Goal: Find contact information: Find contact information

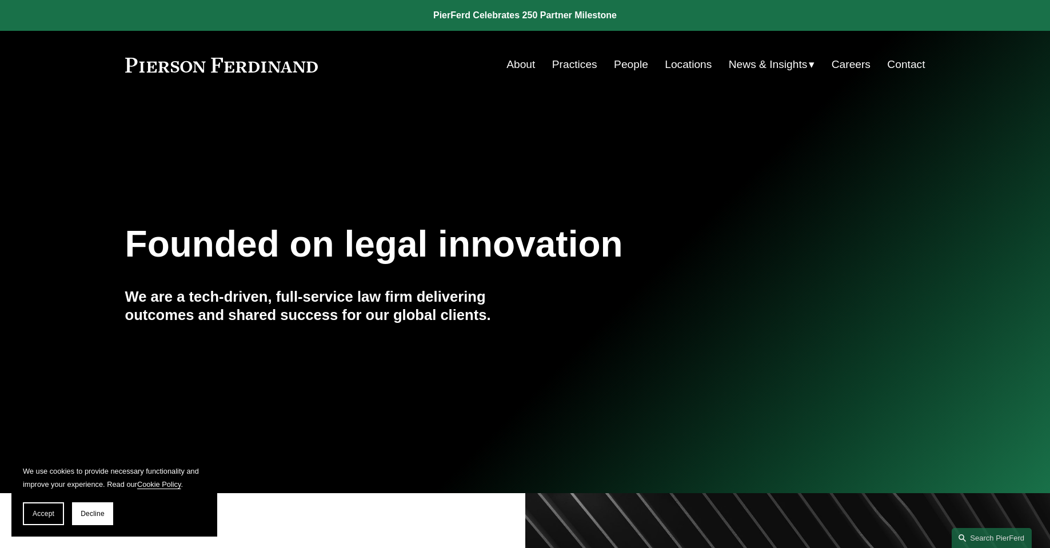
click at [632, 68] on link "People" at bounding box center [631, 65] width 34 height 22
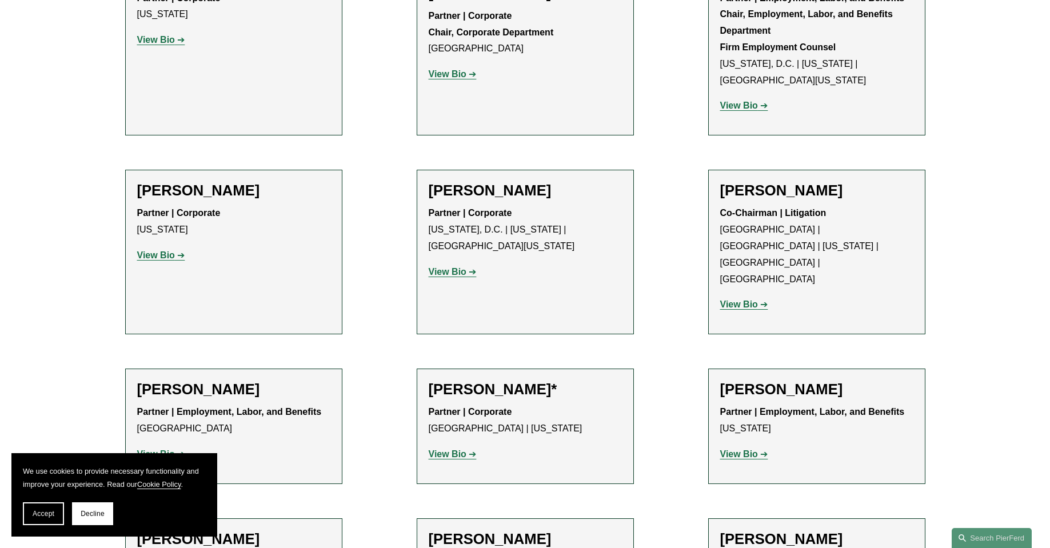
scroll to position [4518, 0]
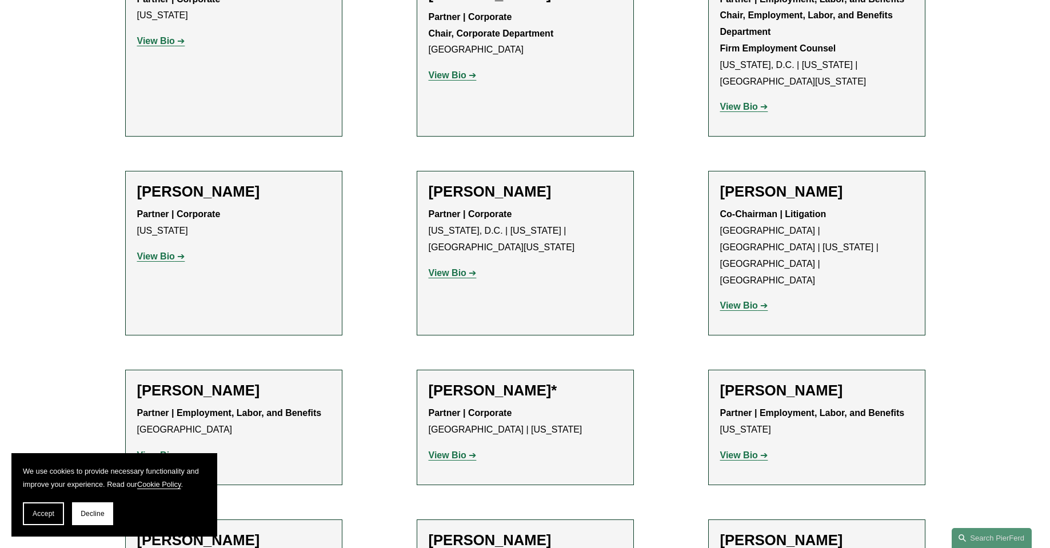
click at [164, 450] on strong "View Bio" at bounding box center [156, 455] width 38 height 10
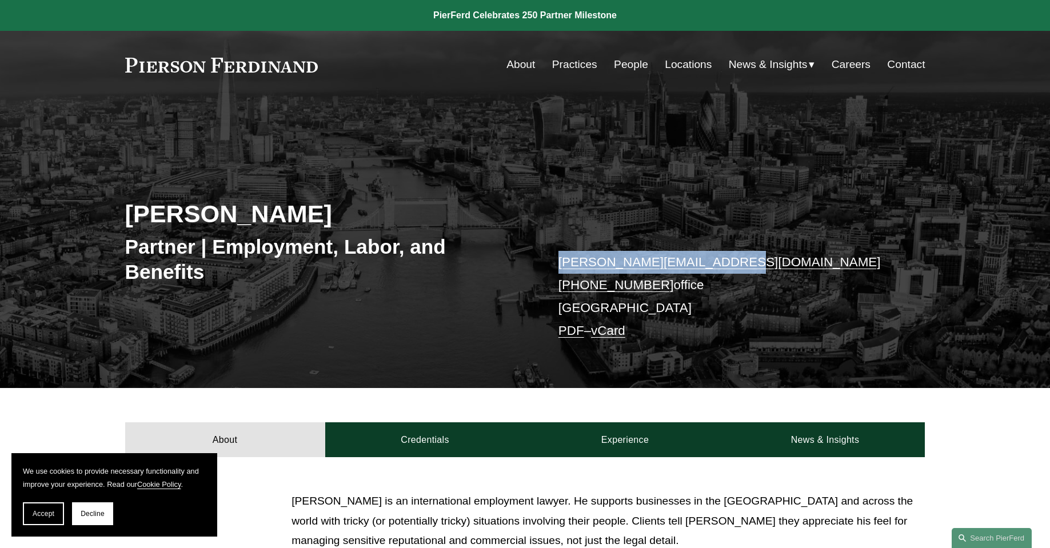
drag, startPoint x: 724, startPoint y: 263, endPoint x: 560, endPoint y: 264, distance: 164.1
click at [560, 264] on p "peter.finding@pierferd.com +44 20 7664 5241 office London PDF – vCard" at bounding box center [724, 297] width 333 height 92
copy link "peter.finding@pierferd.com"
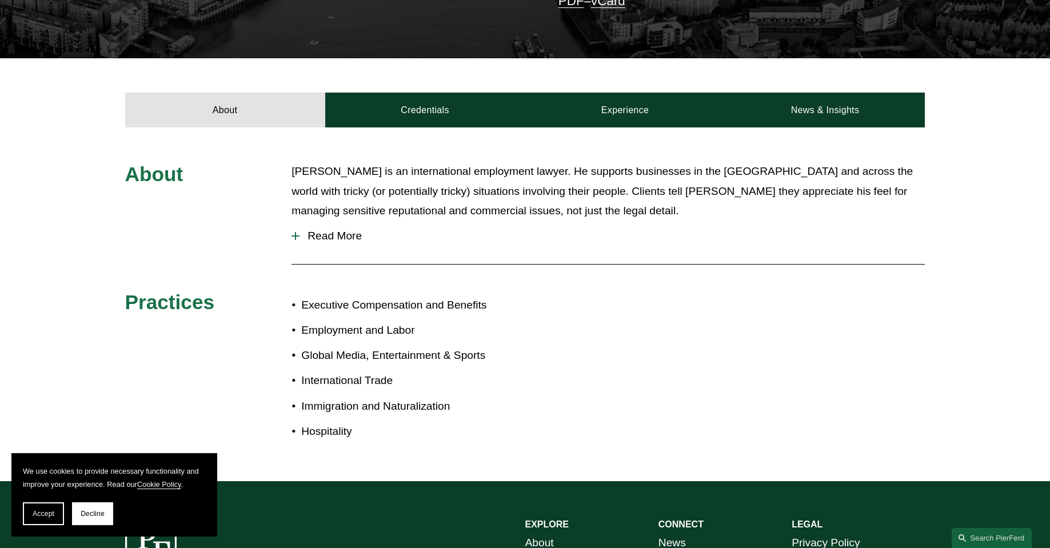
scroll to position [343, 0]
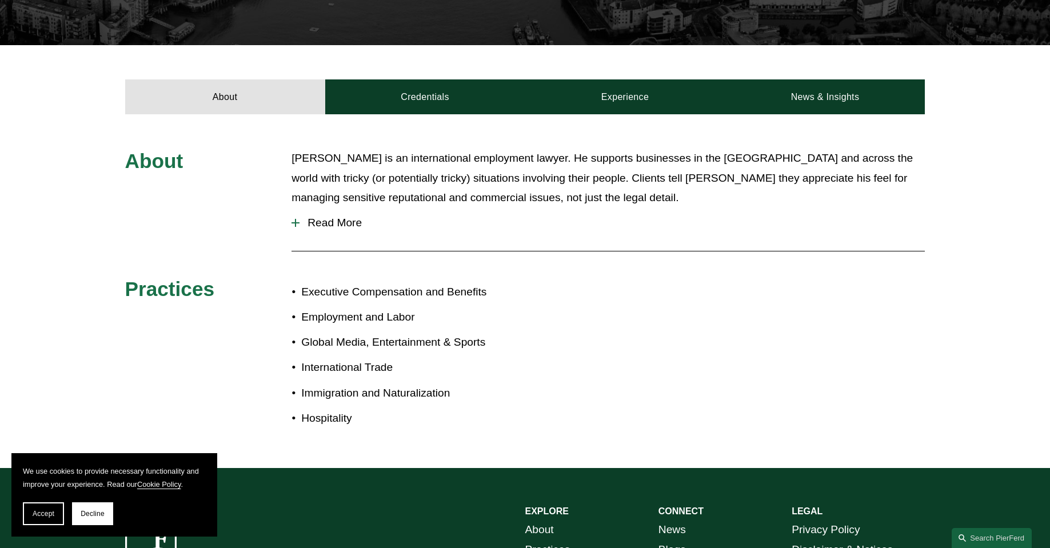
click at [326, 227] on span "Read More" at bounding box center [612, 223] width 625 height 13
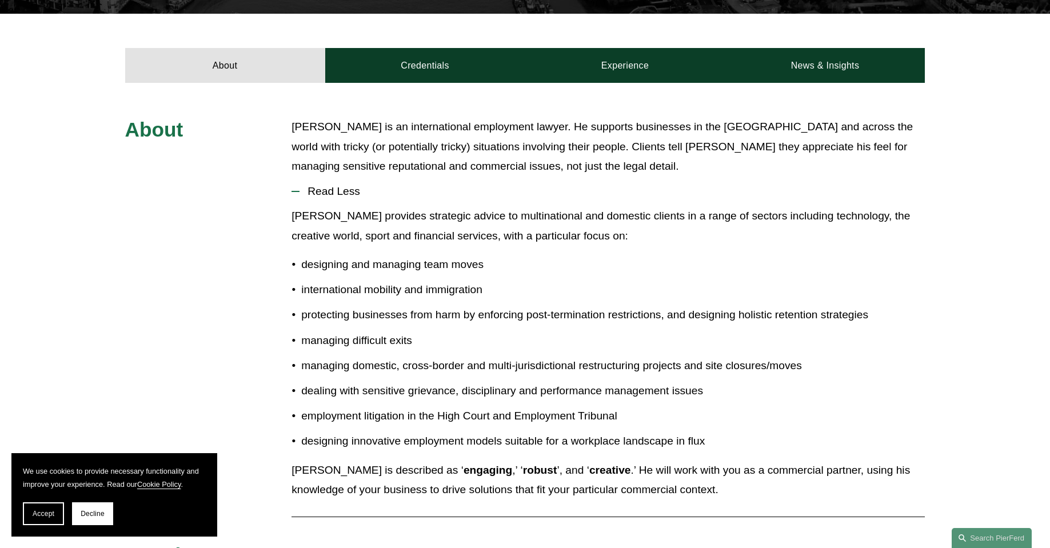
scroll to position [457, 0]
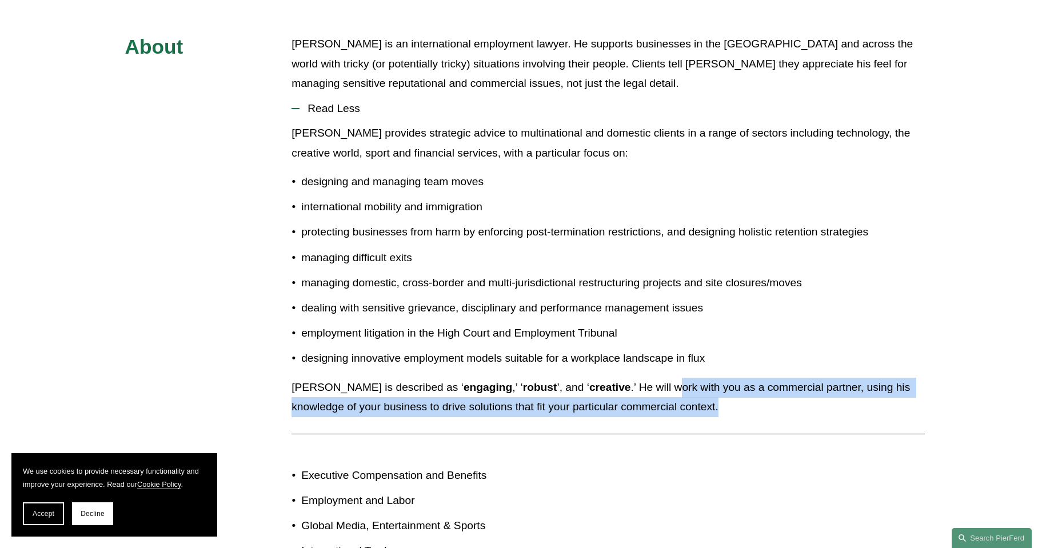
drag, startPoint x: 620, startPoint y: 390, endPoint x: 702, endPoint y: 404, distance: 83.0
click at [702, 404] on p "Peter is described as ‘ engaging ,’ ‘ robust ’, and ‘ creative .’ He will work …" at bounding box center [608, 397] width 633 height 39
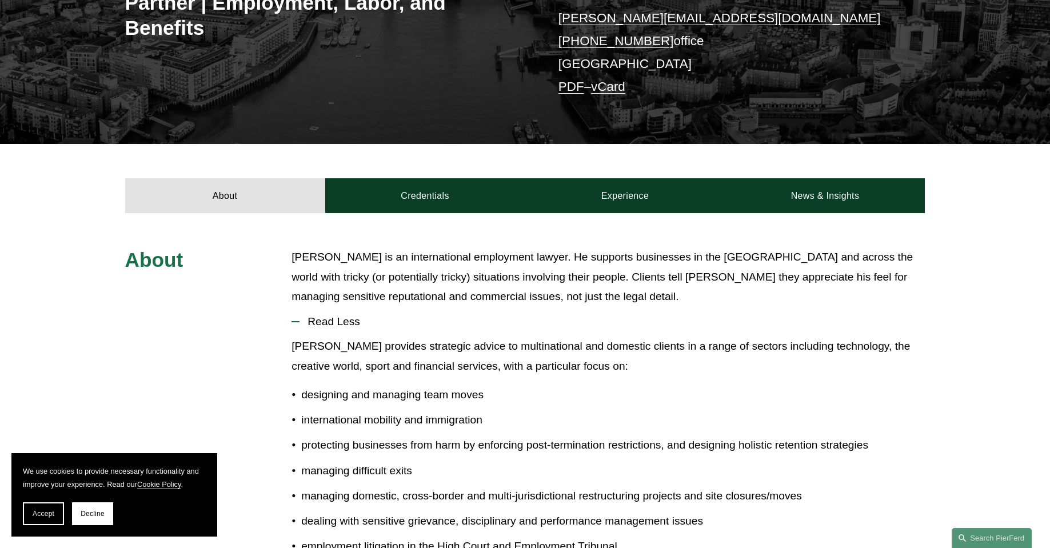
scroll to position [229, 0]
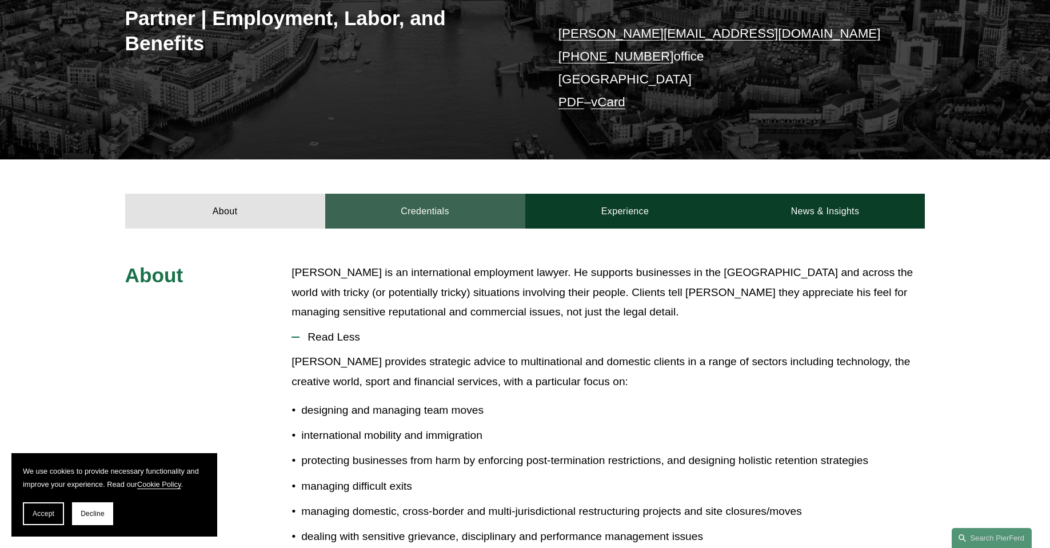
click at [422, 209] on link "Credentials" at bounding box center [425, 211] width 200 height 34
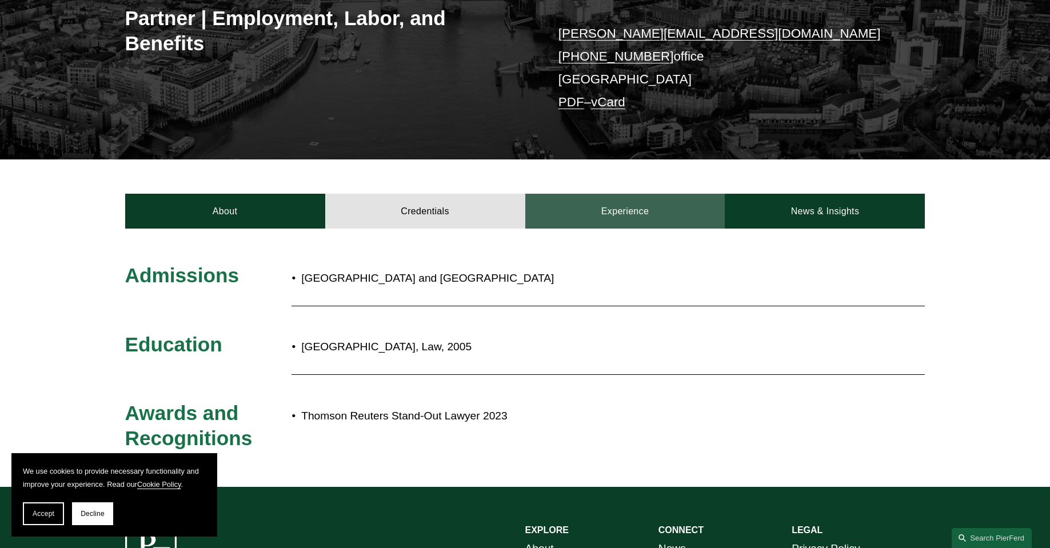
click at [609, 215] on link "Experience" at bounding box center [625, 211] width 200 height 34
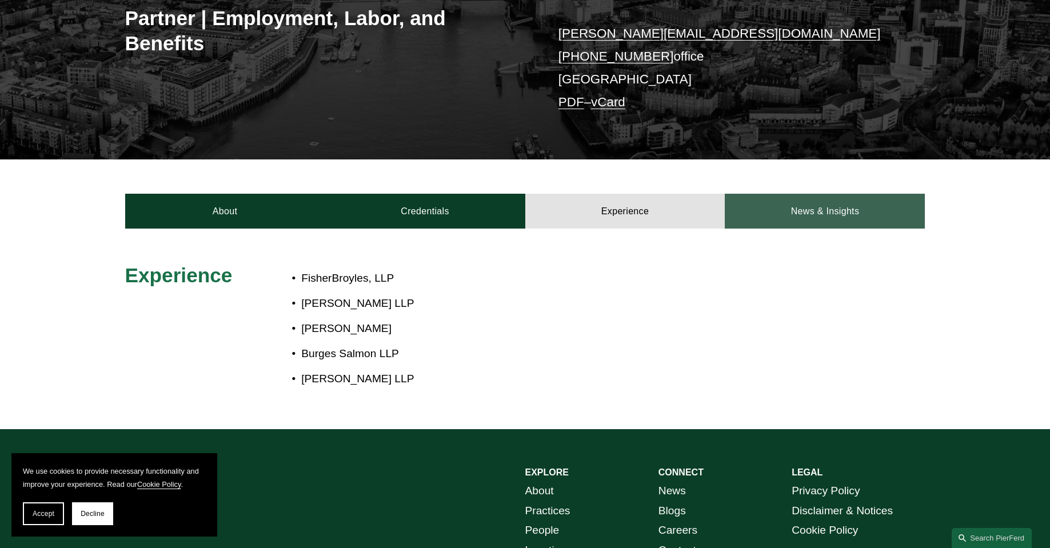
click at [821, 215] on link "News & Insights" at bounding box center [825, 211] width 200 height 34
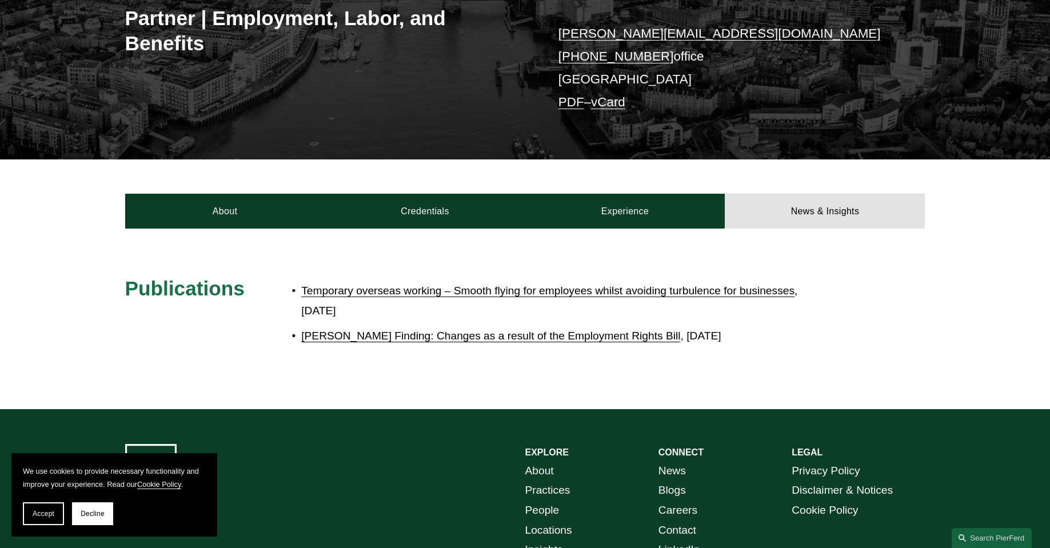
click at [396, 339] on link "[PERSON_NAME] Finding: Changes as a result of the Employment Rights Bill" at bounding box center [490, 336] width 379 height 12
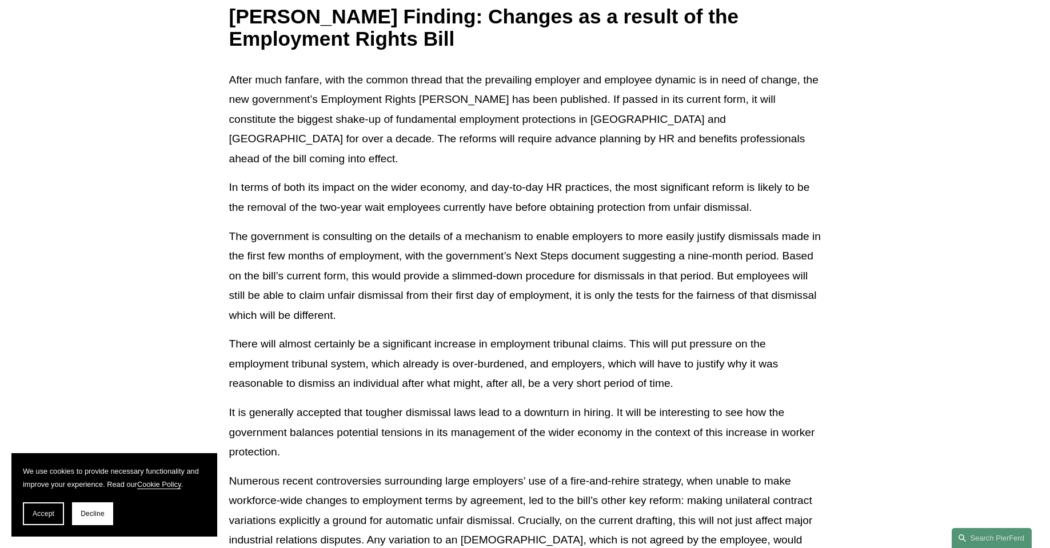
scroll to position [229, 0]
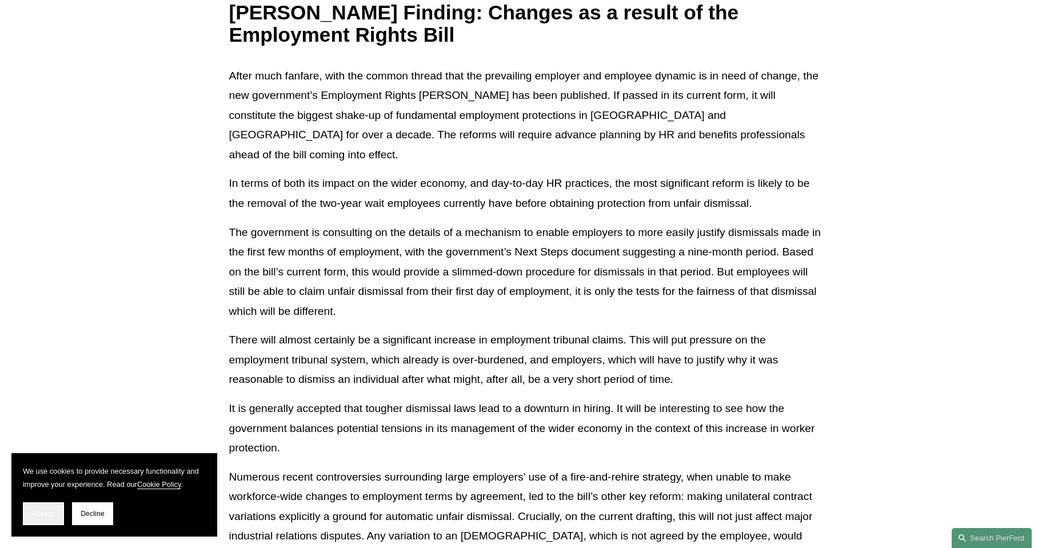
click at [37, 514] on span "Accept" at bounding box center [44, 514] width 22 height 8
